Goal: Task Accomplishment & Management: Complete application form

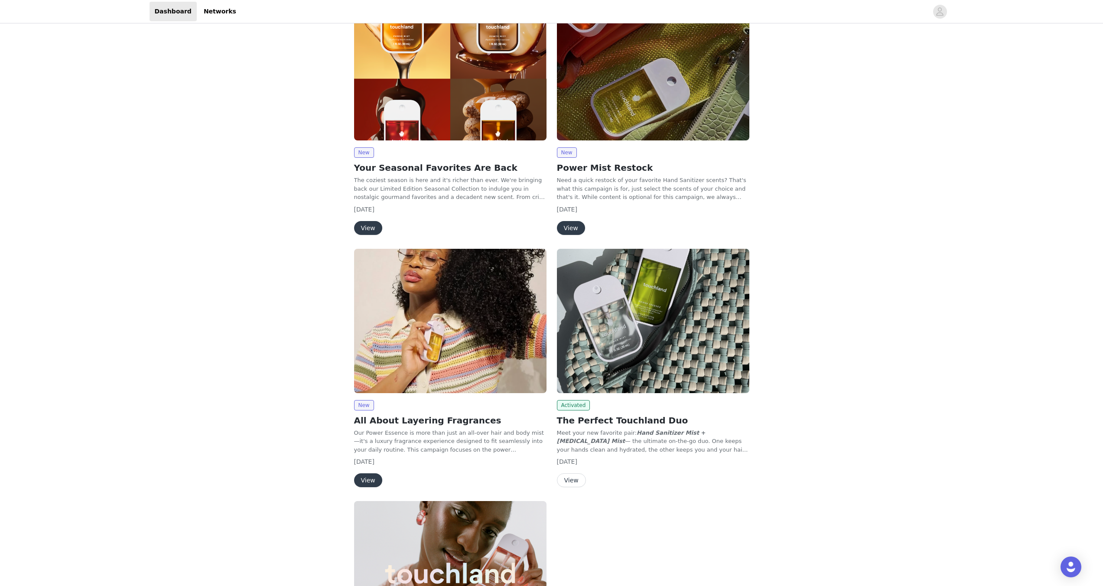
scroll to position [4, 0]
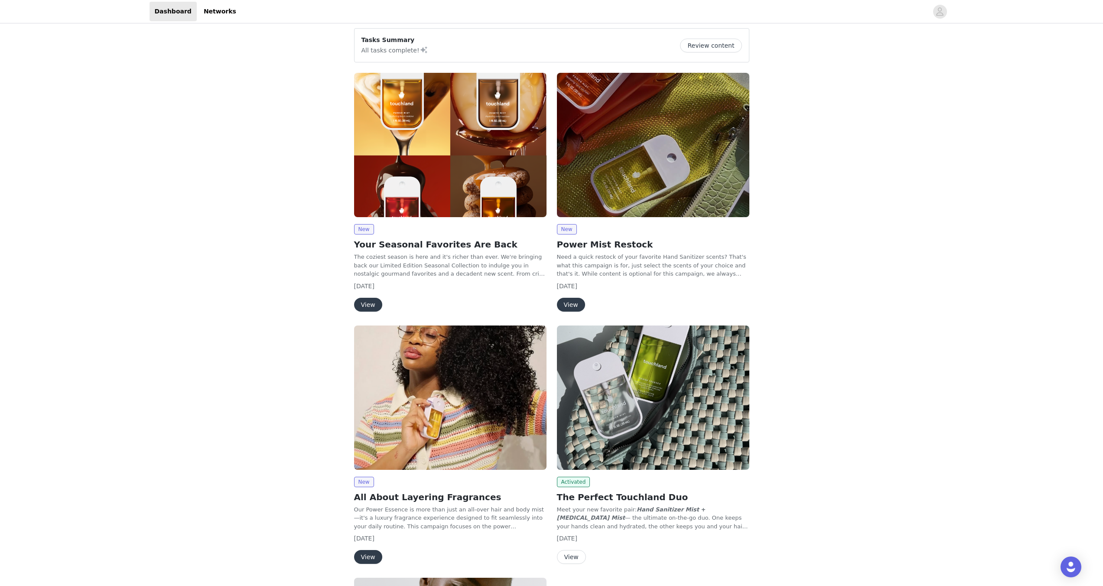
click at [367, 305] on button "View" at bounding box center [368, 305] width 28 height 14
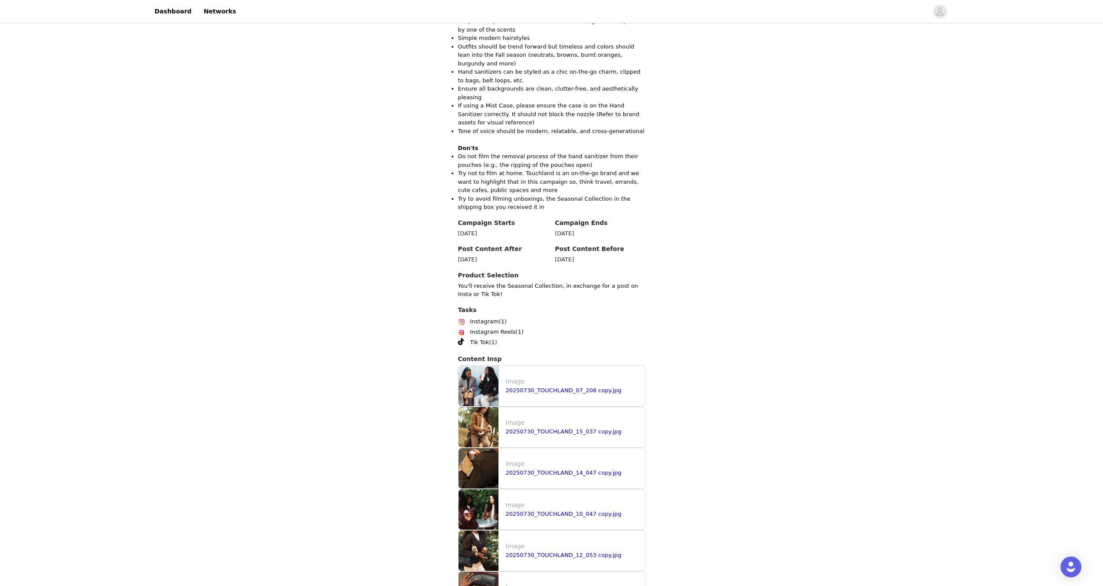
scroll to position [809, 0]
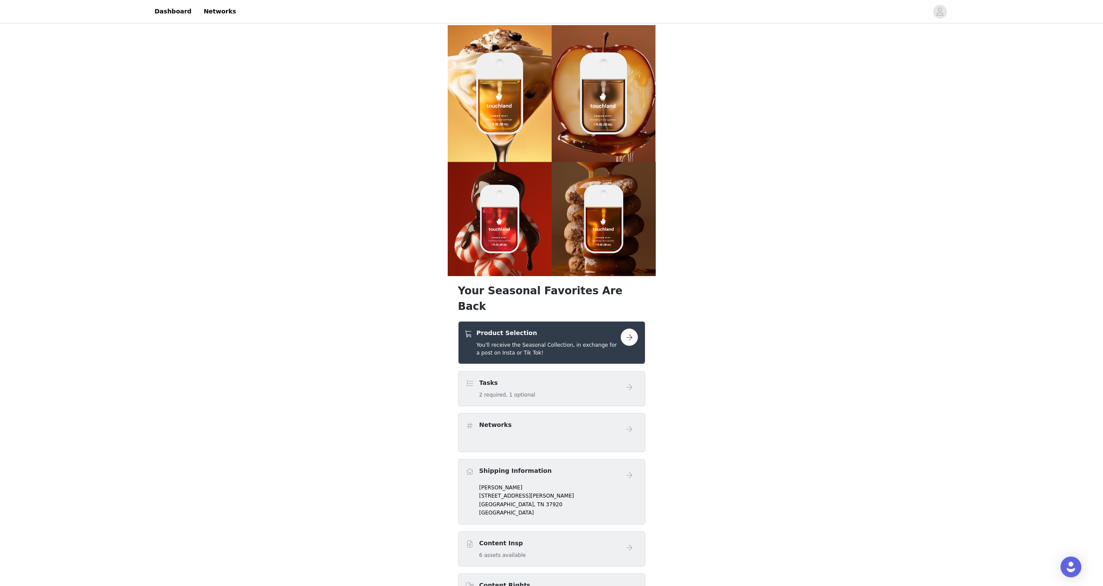
click at [622, 329] on button "button" at bounding box center [629, 337] width 17 height 17
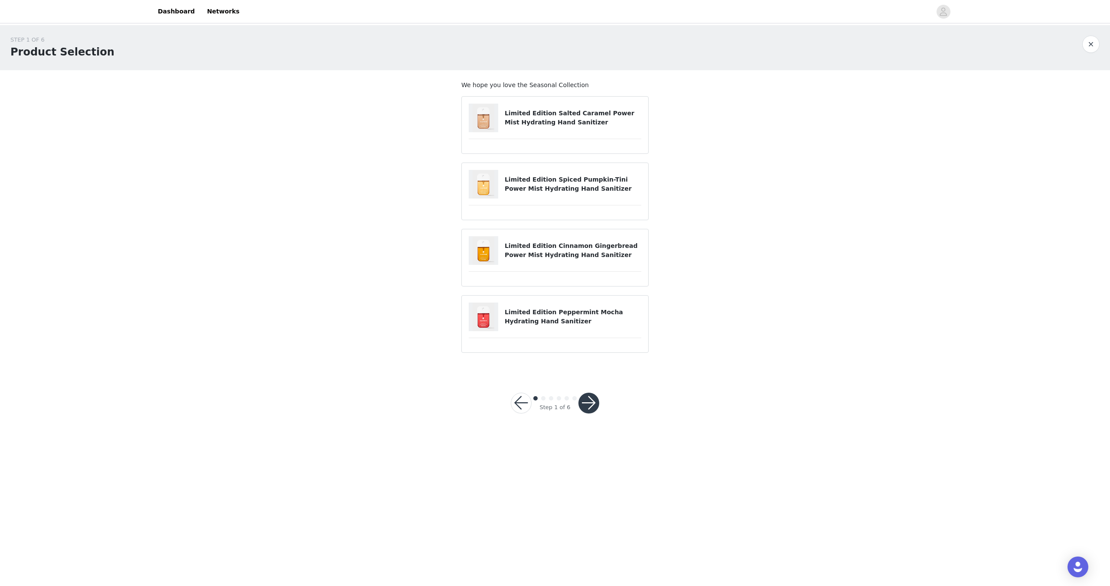
click at [585, 125] on h4 "Limited Edition Salted Caramel Power Mist Hydrating Hand Sanitizer" at bounding box center [573, 118] width 137 height 18
click at [483, 118] on img at bounding box center [483, 118] width 22 height 29
click at [495, 150] on article "Limited Edition Salted Caramel Power Mist Hydrating Hand Sanitizer" at bounding box center [554, 125] width 187 height 58
click at [498, 197] on div at bounding box center [487, 184] width 36 height 29
click at [490, 148] on article "Limited Edition Salted Caramel Power Mist Hydrating Hand Sanitizer" at bounding box center [554, 125] width 187 height 58
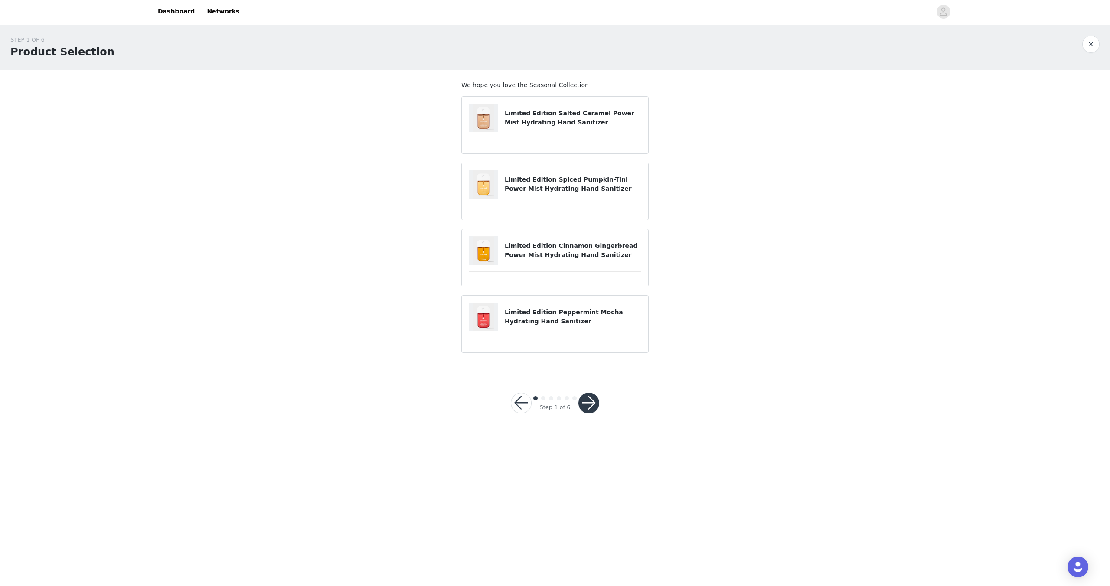
click at [489, 126] on img at bounding box center [483, 118] width 22 height 29
click at [519, 259] on div "Limited Edition Cinnamon Gingerbread Power Mist Hydrating Hand Sanitizer" at bounding box center [555, 250] width 173 height 29
click at [500, 256] on div at bounding box center [487, 250] width 36 height 29
click at [588, 407] on button "button" at bounding box center [588, 403] width 21 height 21
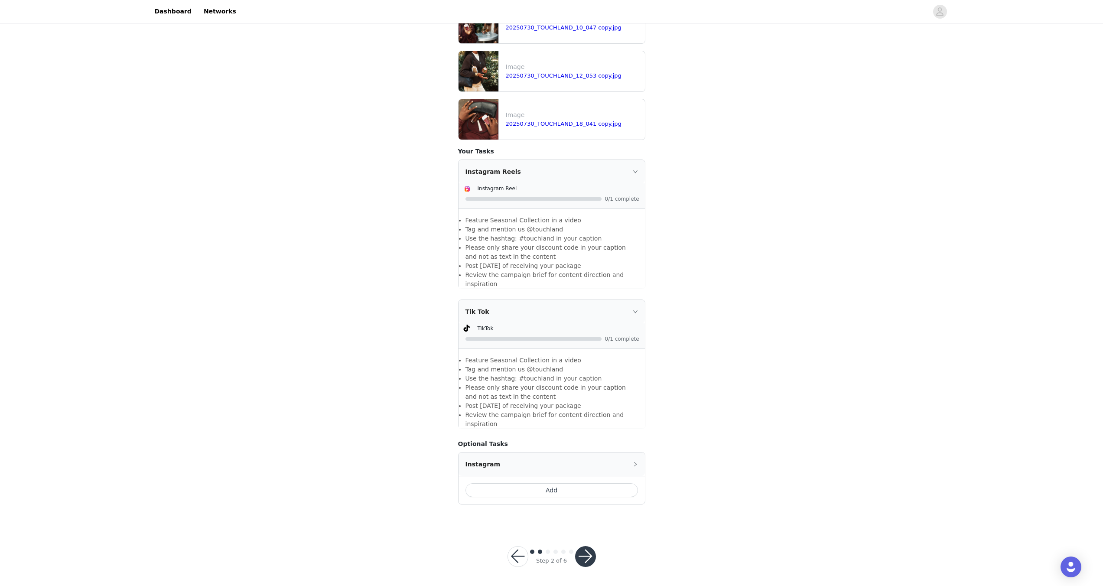
scroll to position [415, 0]
click at [517, 558] on button "button" at bounding box center [518, 555] width 21 height 21
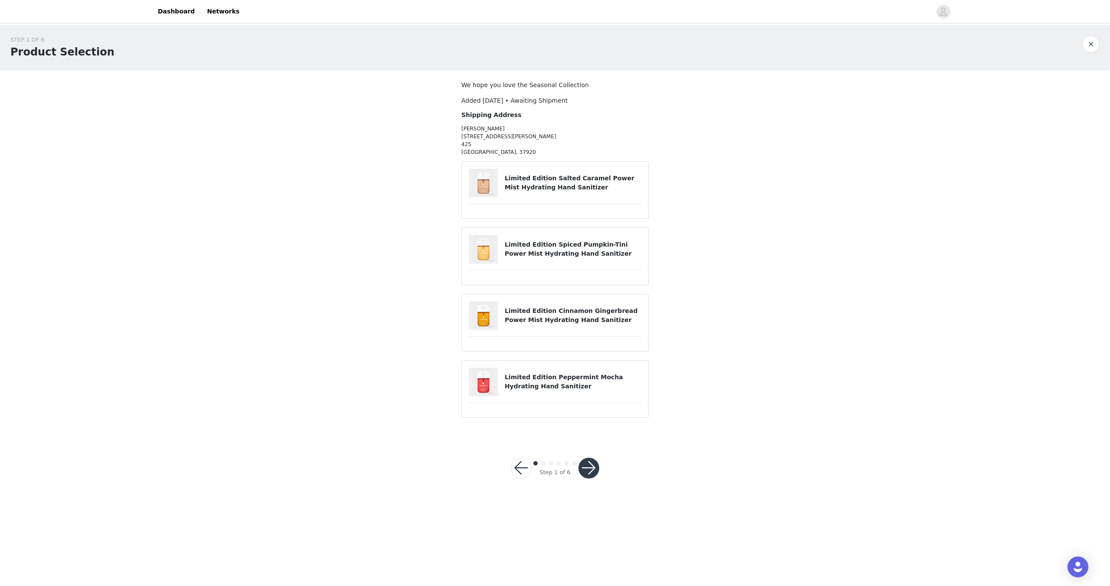
click at [478, 259] on img at bounding box center [483, 249] width 22 height 29
click at [478, 198] on article "Limited Edition Salted Caramel Power Mist Hydrating Hand Sanitizer" at bounding box center [554, 190] width 187 height 58
click at [593, 466] on button "button" at bounding box center [588, 468] width 21 height 21
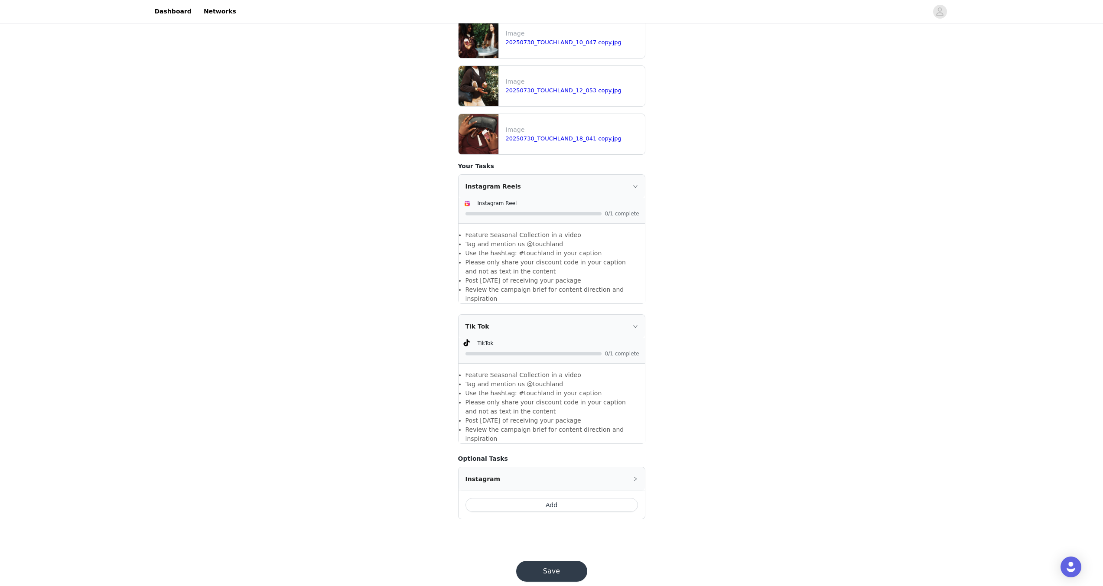
scroll to position [415, 0]
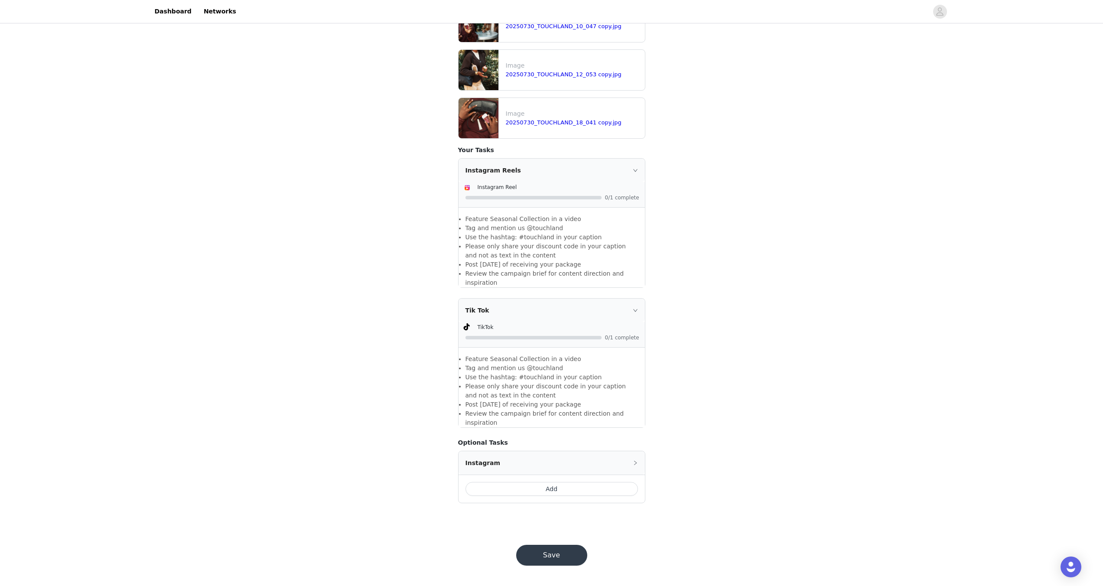
click at [633, 170] on icon "icon: right" at bounding box center [635, 170] width 5 height 5
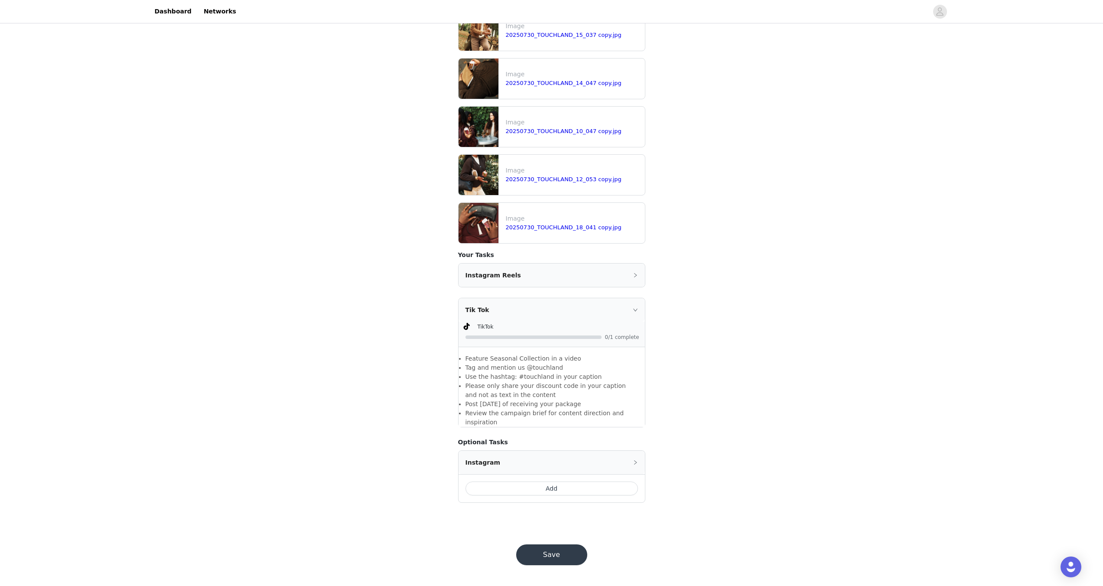
scroll to position [310, 0]
click at [637, 279] on div "Instagram Reels" at bounding box center [552, 275] width 186 height 23
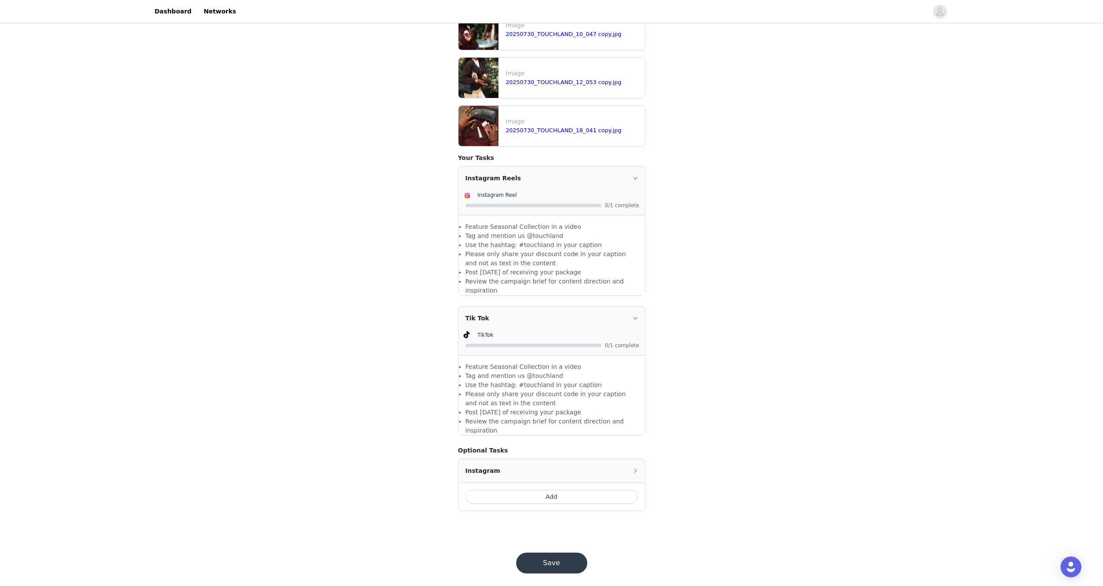
scroll to position [415, 0]
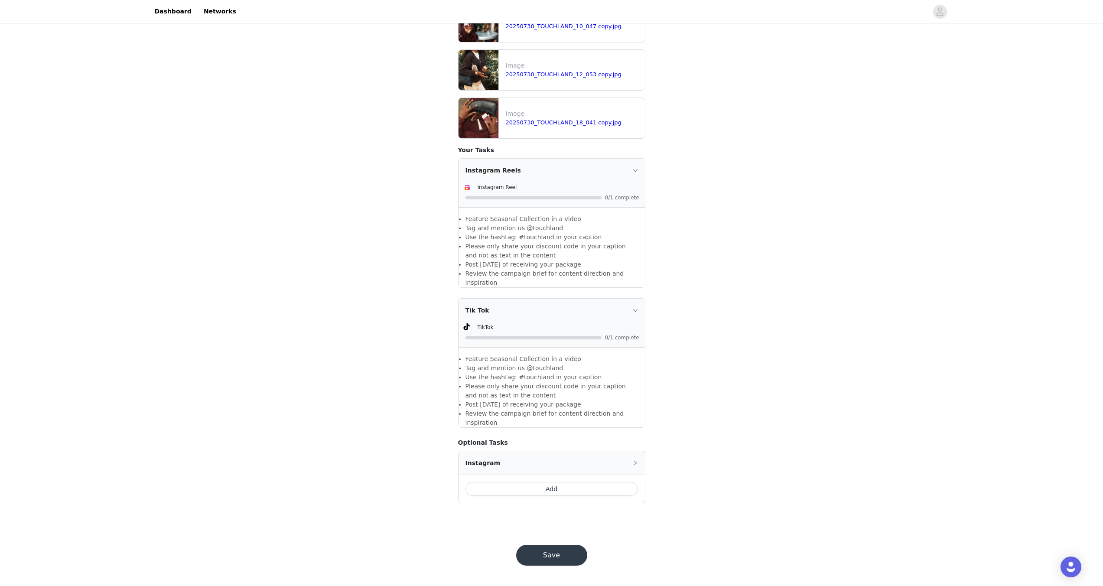
click at [635, 460] on icon "icon: right" at bounding box center [635, 462] width 5 height 5
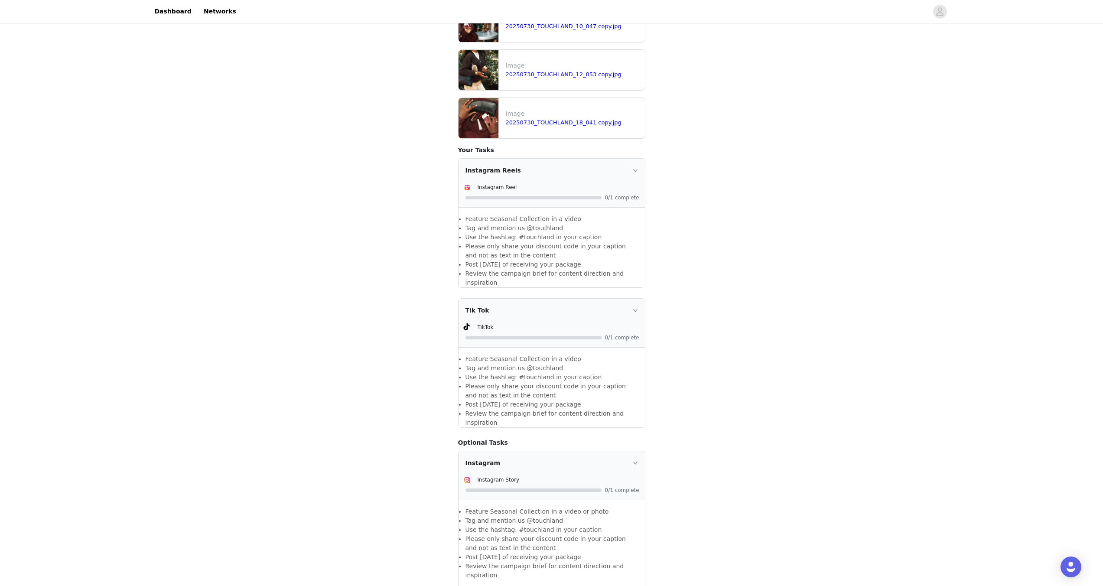
scroll to position [529, 0]
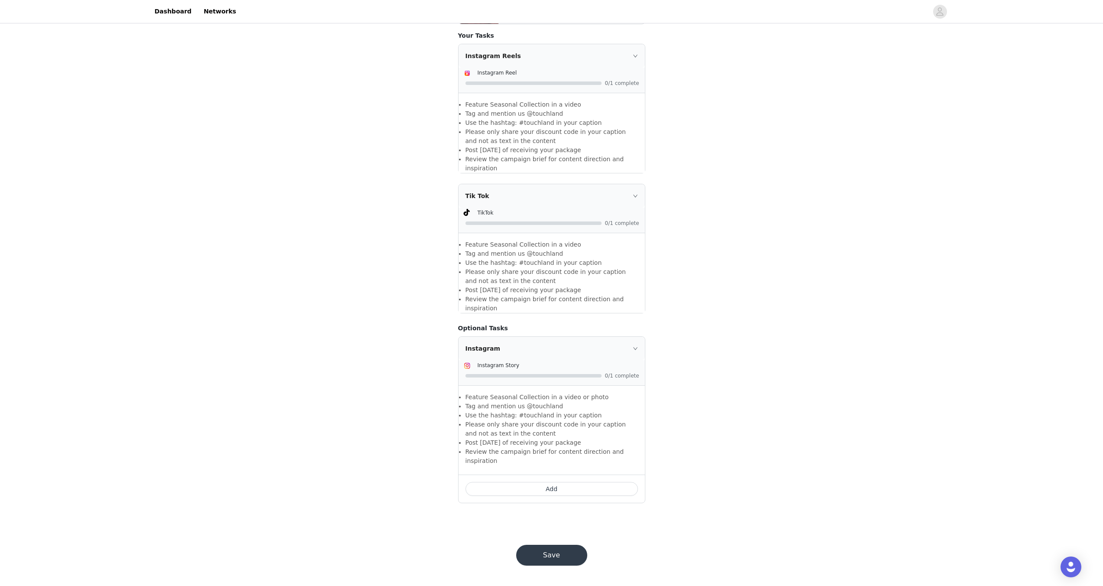
click at [631, 347] on div "Instagram" at bounding box center [552, 348] width 186 height 23
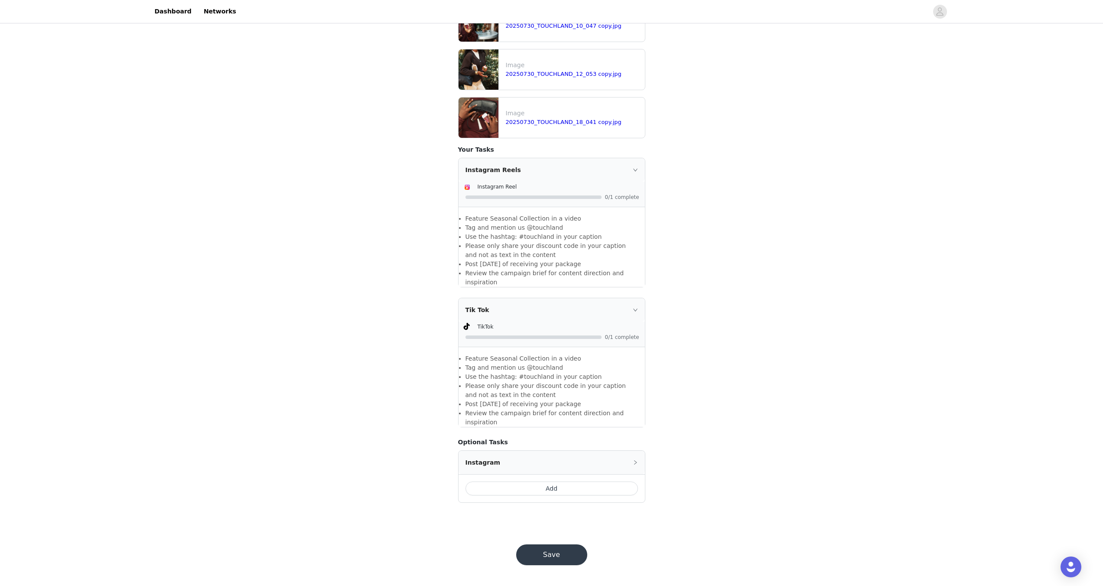
scroll to position [415, 0]
click at [567, 551] on button "Save" at bounding box center [551, 555] width 71 height 21
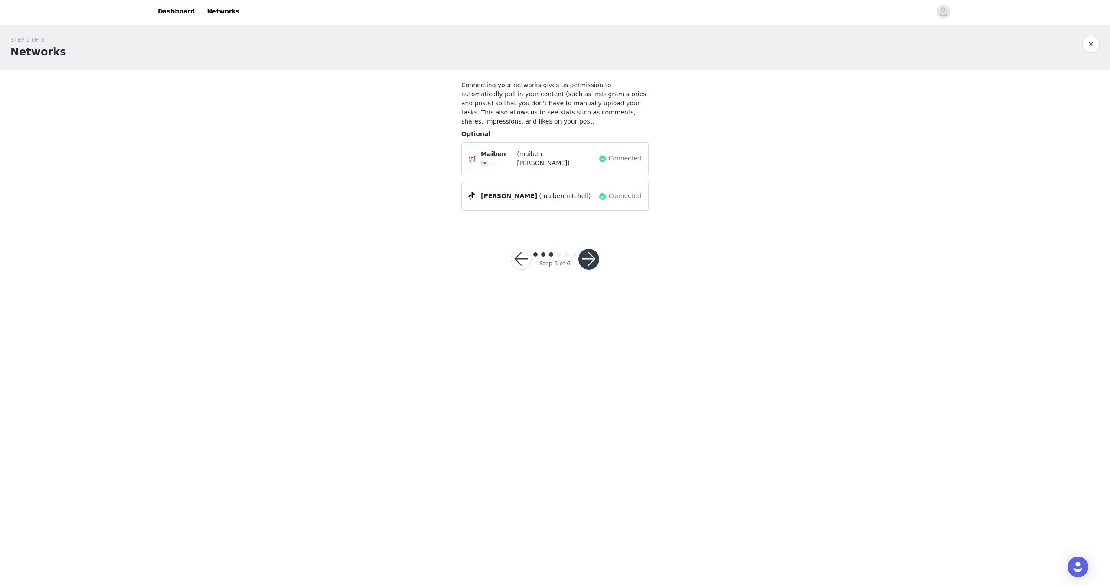
click at [592, 260] on button "button" at bounding box center [588, 259] width 21 height 21
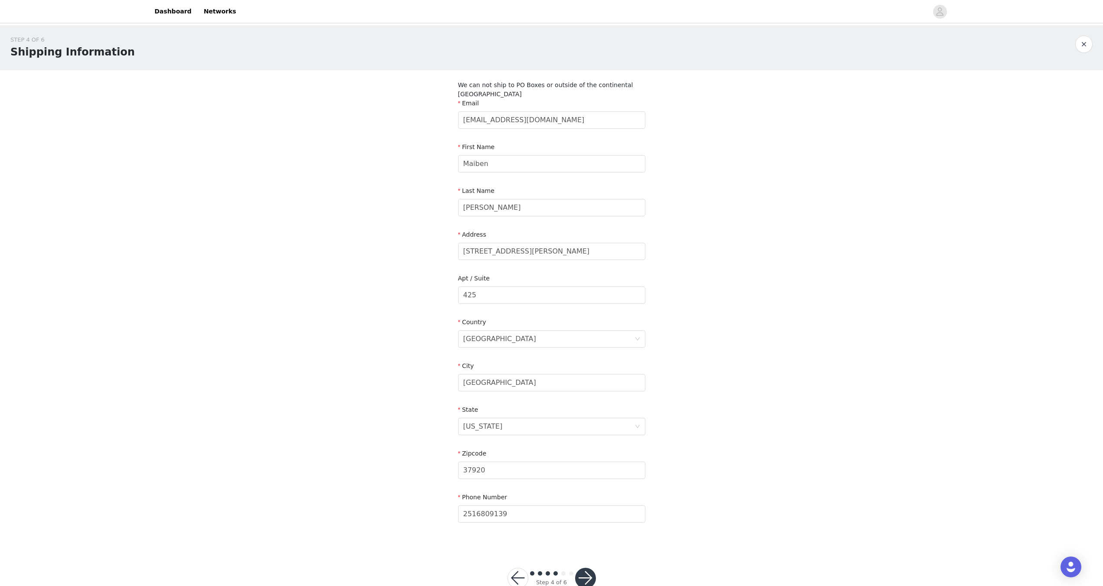
scroll to position [2, 0]
click at [582, 569] on button "button" at bounding box center [585, 576] width 21 height 21
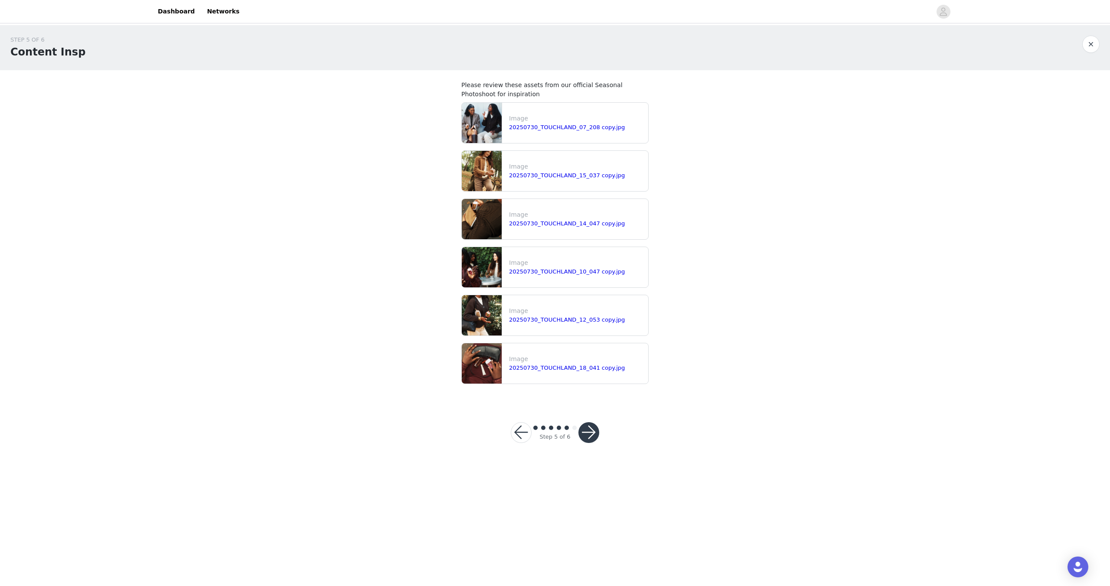
click at [591, 435] on button "button" at bounding box center [588, 432] width 21 height 21
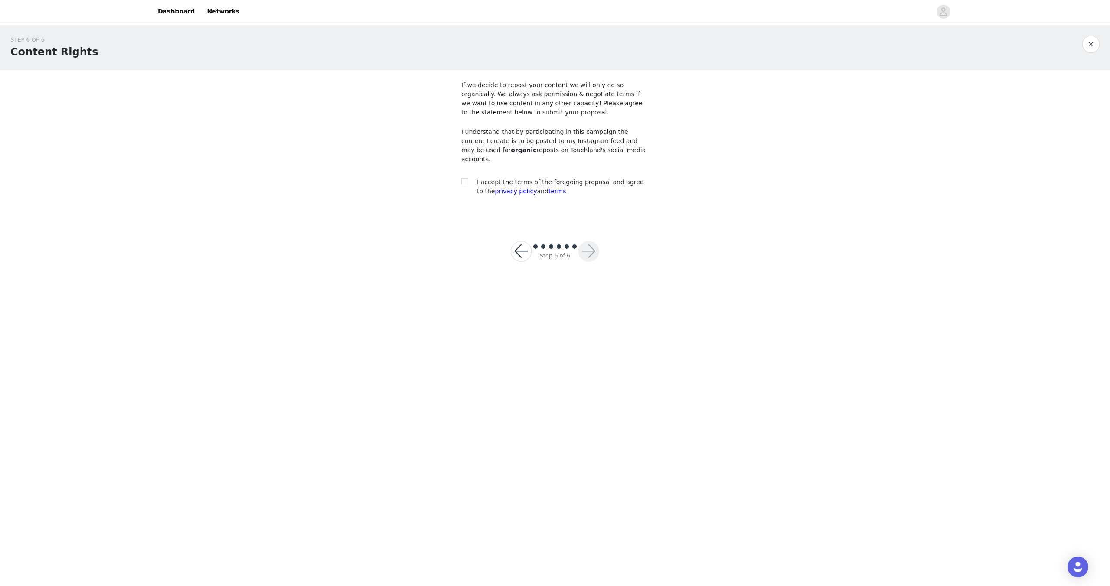
click at [1090, 45] on button "button" at bounding box center [1090, 44] width 17 height 17
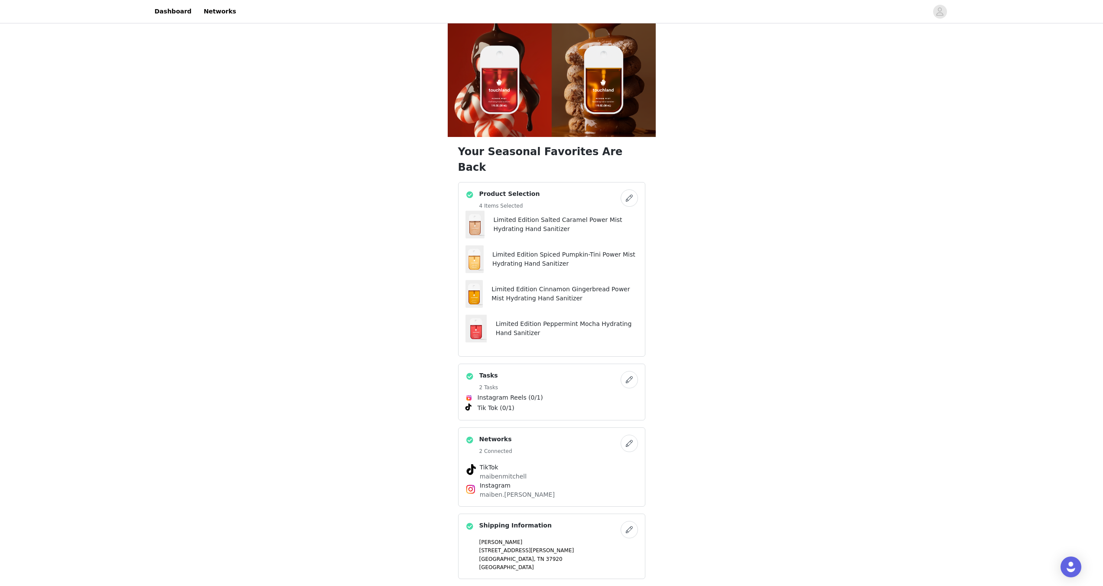
scroll to position [329, 0]
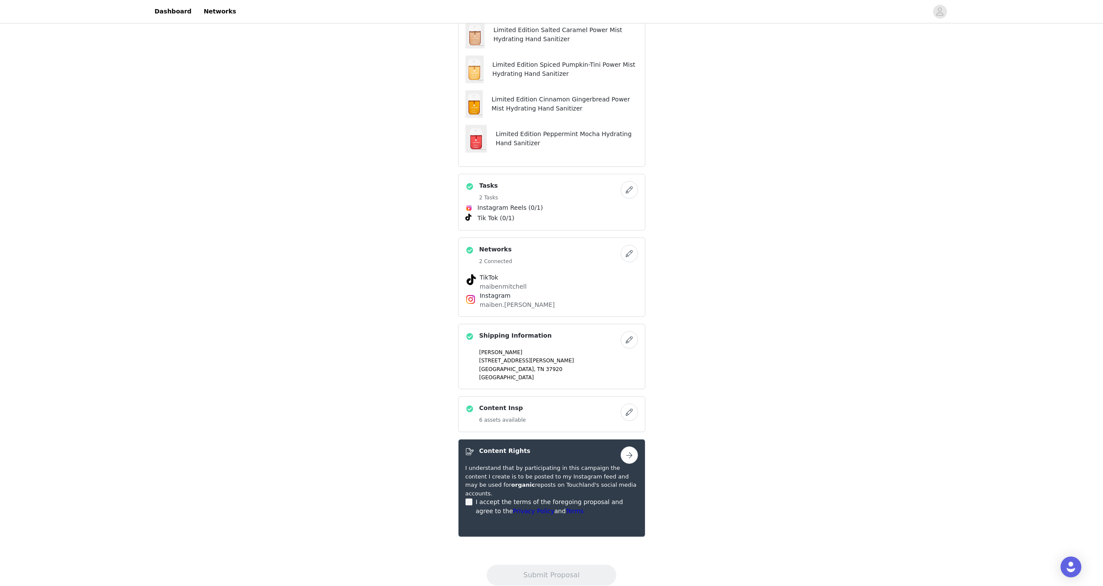
click at [627, 447] on button "button" at bounding box center [629, 454] width 17 height 17
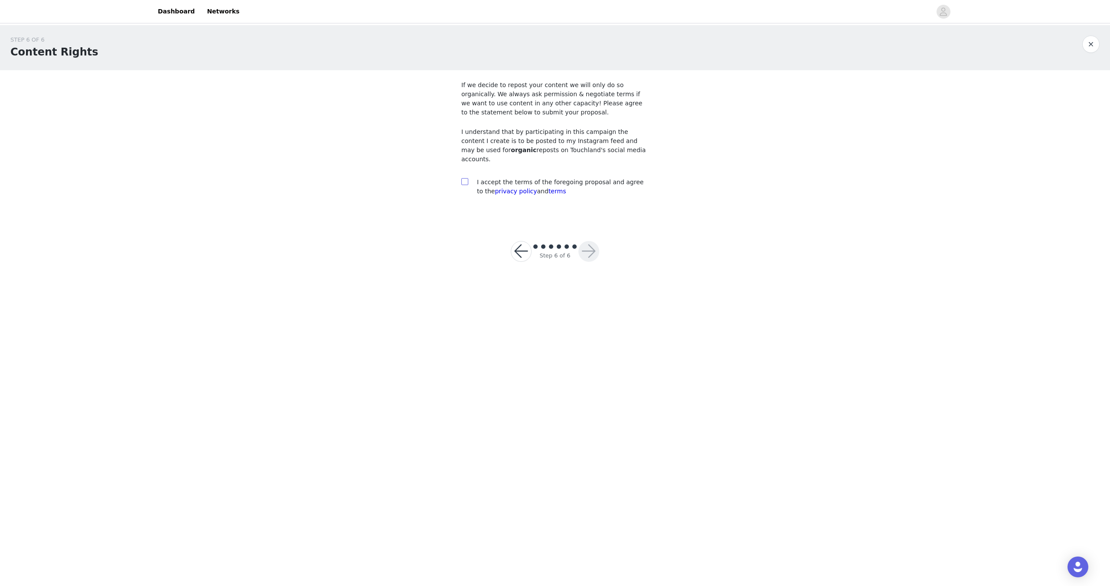
click at [464, 178] on input "checkbox" at bounding box center [464, 181] width 6 height 6
checkbox input "true"
click at [587, 247] on button "button" at bounding box center [588, 251] width 21 height 21
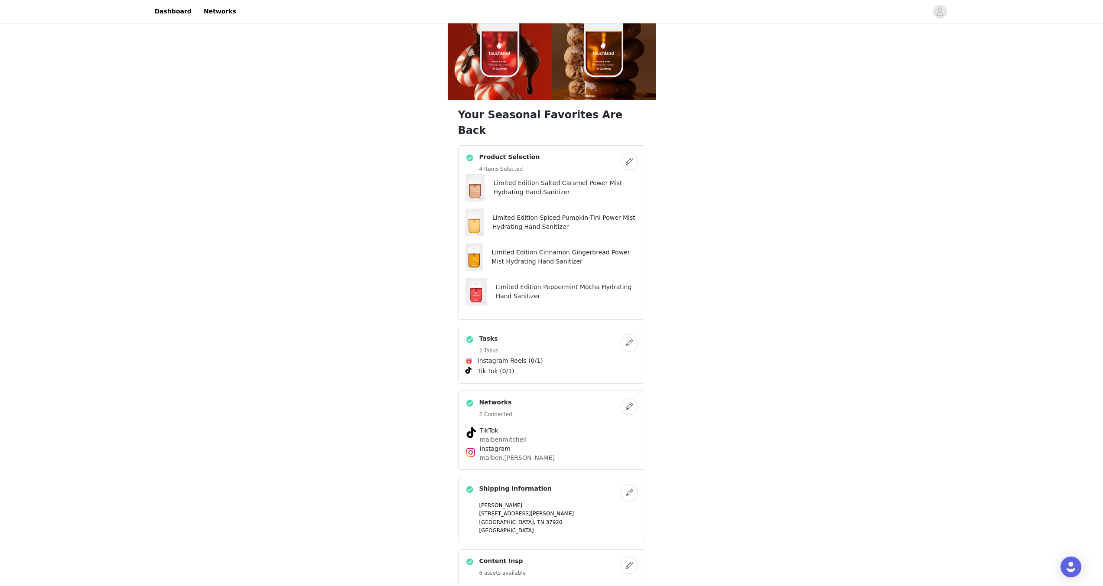
scroll to position [329, 0]
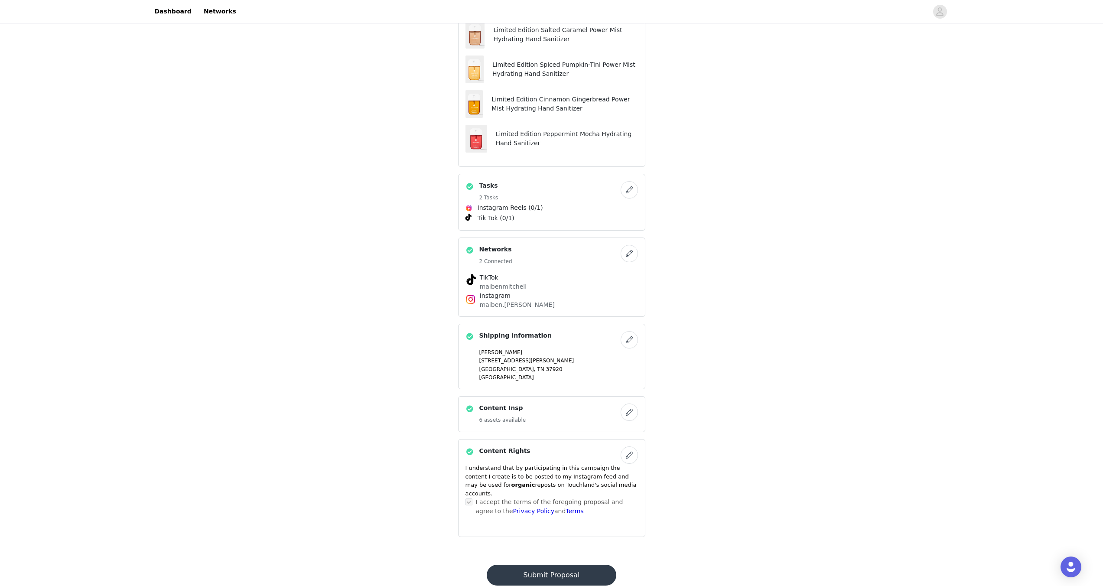
click at [571, 565] on button "Submit Proposal" at bounding box center [552, 575] width 130 height 21
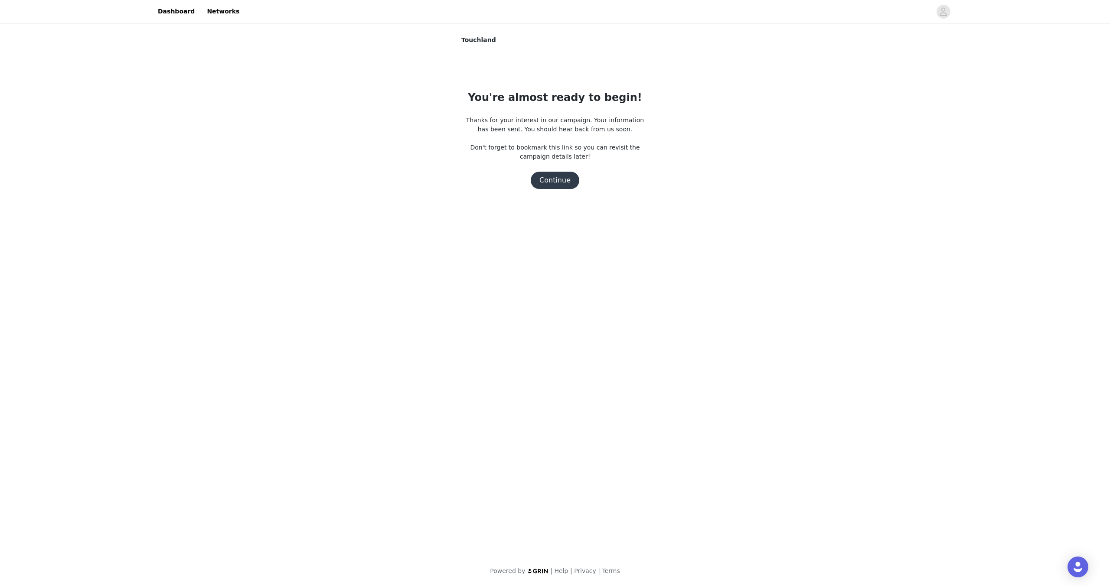
click at [562, 179] on button "Continue" at bounding box center [555, 180] width 49 height 17
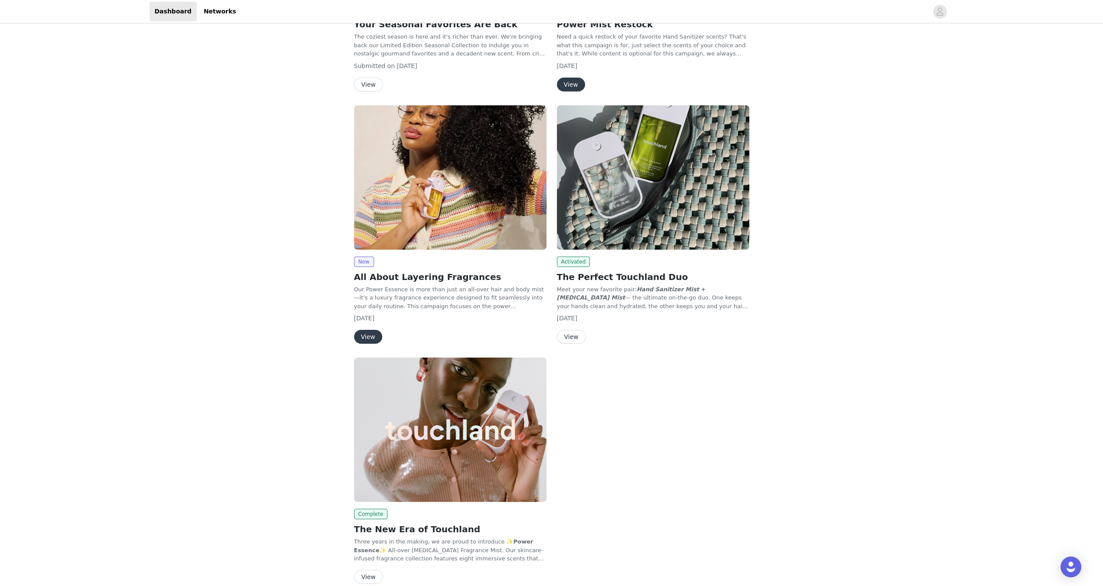
scroll to position [265, 0]
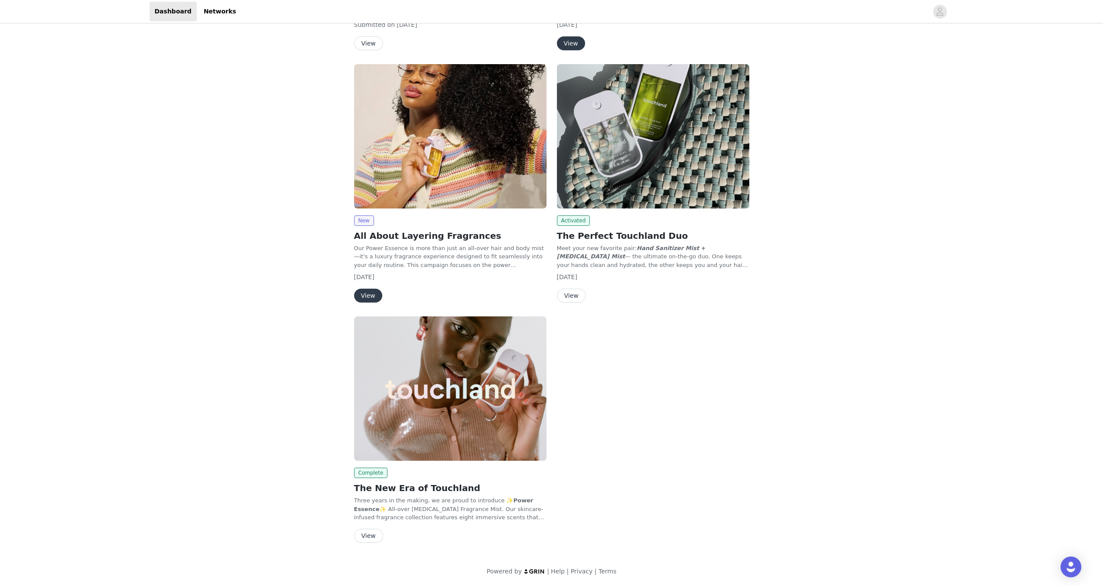
click at [576, 298] on button "View" at bounding box center [571, 296] width 29 height 14
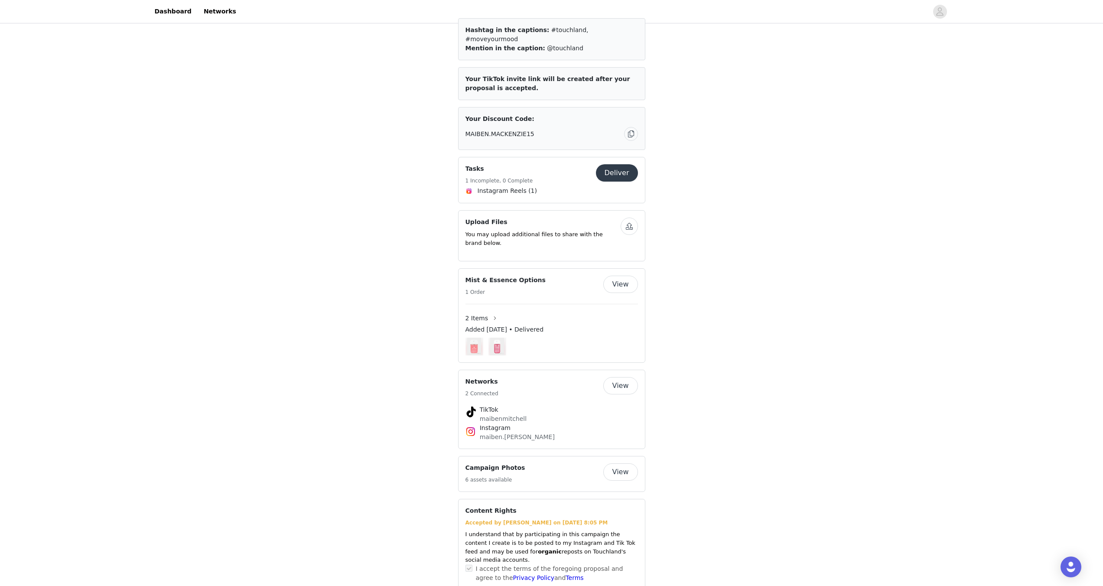
scroll to position [837, 0]
click at [629, 463] on button "View" at bounding box center [620, 471] width 35 height 17
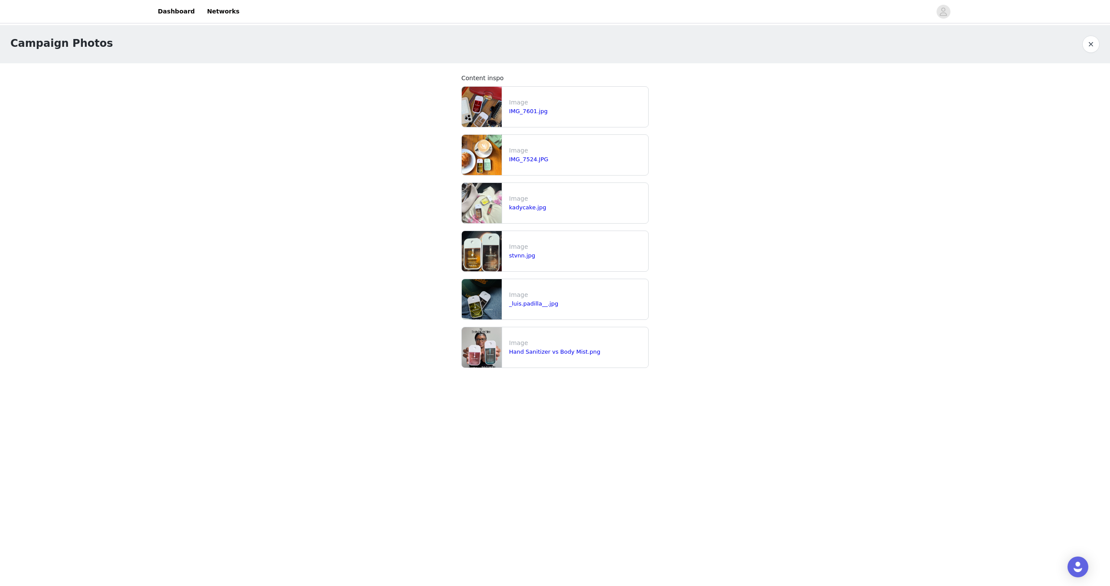
click at [1091, 45] on button "button" at bounding box center [1090, 44] width 17 height 17
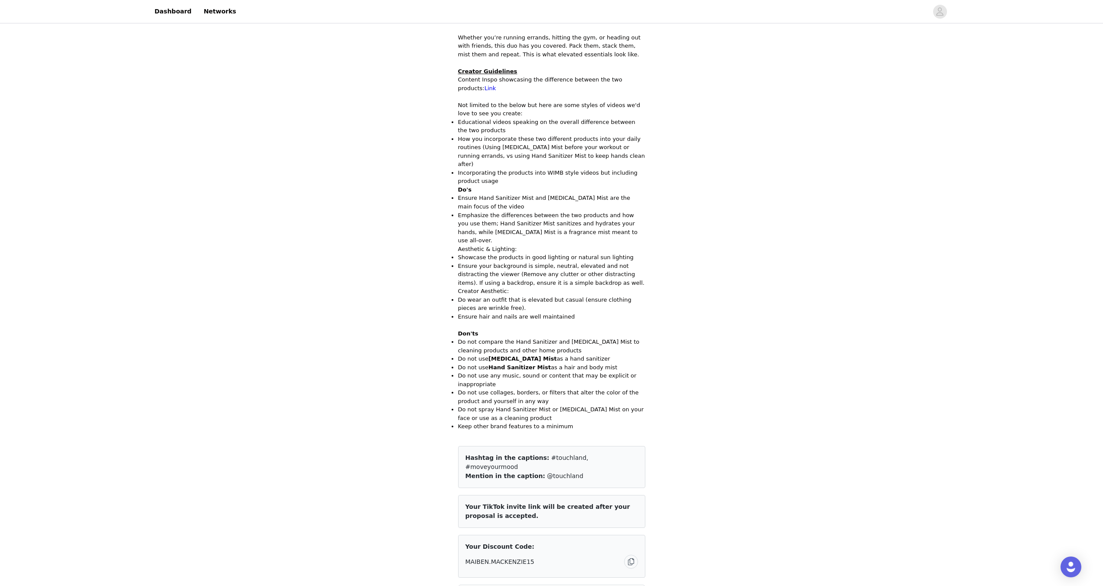
scroll to position [409, 0]
click at [175, 13] on link "Dashboard" at bounding box center [173, 12] width 47 height 20
